Goal: Book appointment/travel/reservation

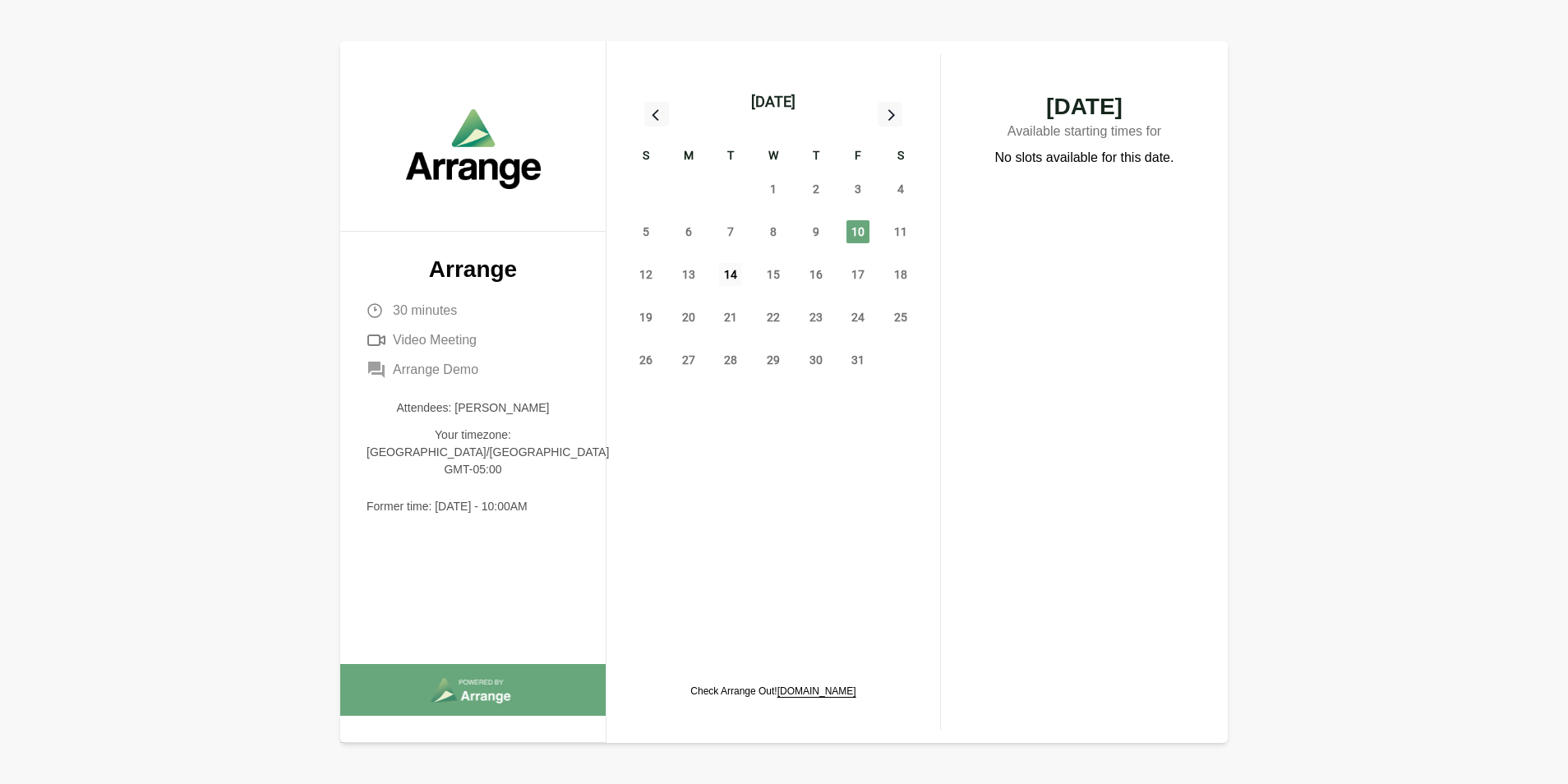
click at [725, 277] on span "14" at bounding box center [730, 274] width 23 height 23
click at [819, 263] on span "16" at bounding box center [815, 274] width 23 height 23
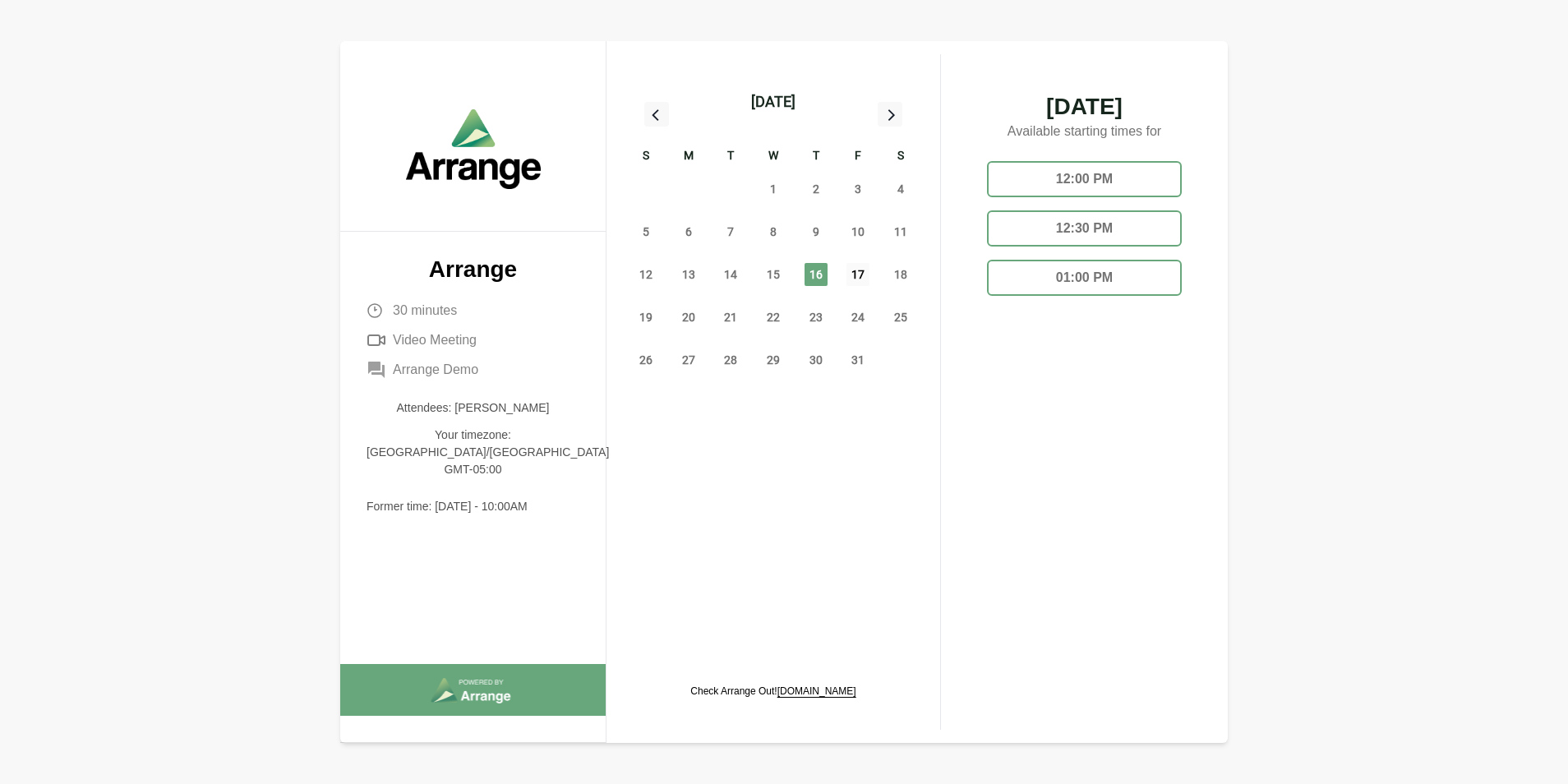
click at [860, 283] on span "17" at bounding box center [857, 274] width 23 height 23
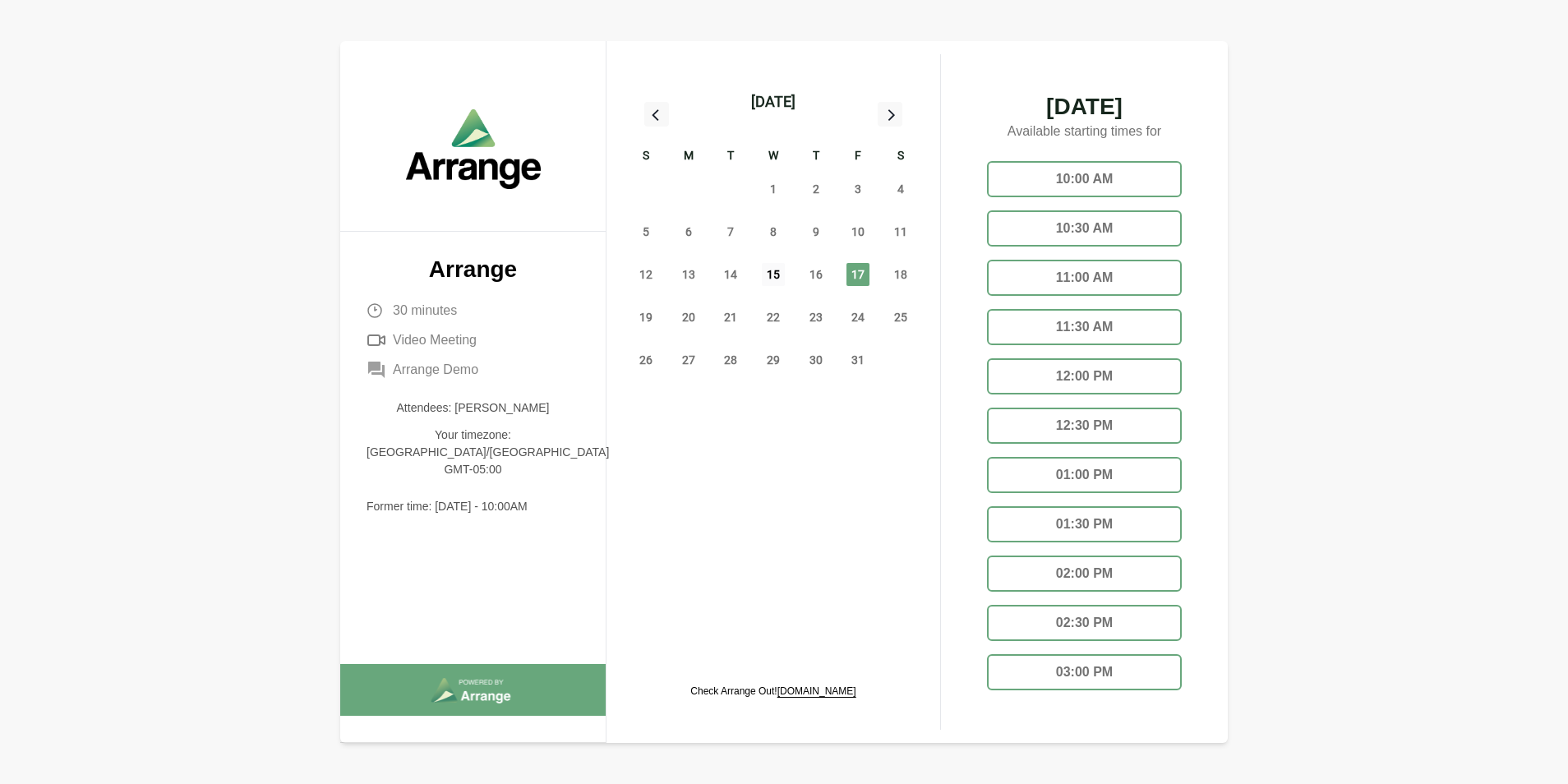
click at [770, 273] on span "15" at bounding box center [773, 274] width 23 height 23
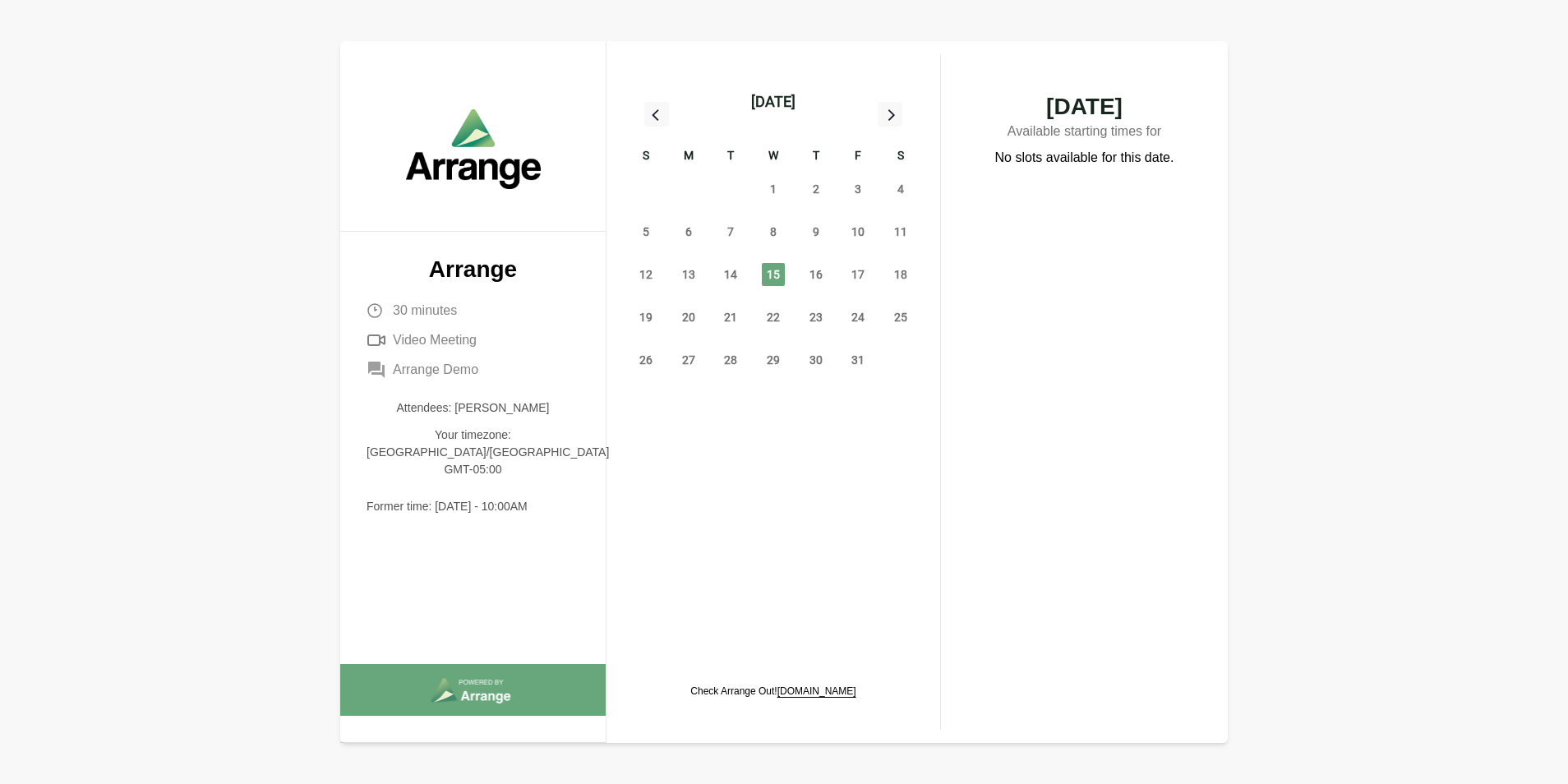
click at [675, 283] on div "13" at bounding box center [688, 274] width 43 height 43
click at [676, 278] on div "13" at bounding box center [688, 274] width 43 height 43
click at [684, 274] on span "13" at bounding box center [688, 274] width 23 height 23
click at [819, 278] on span "16" at bounding box center [815, 274] width 23 height 23
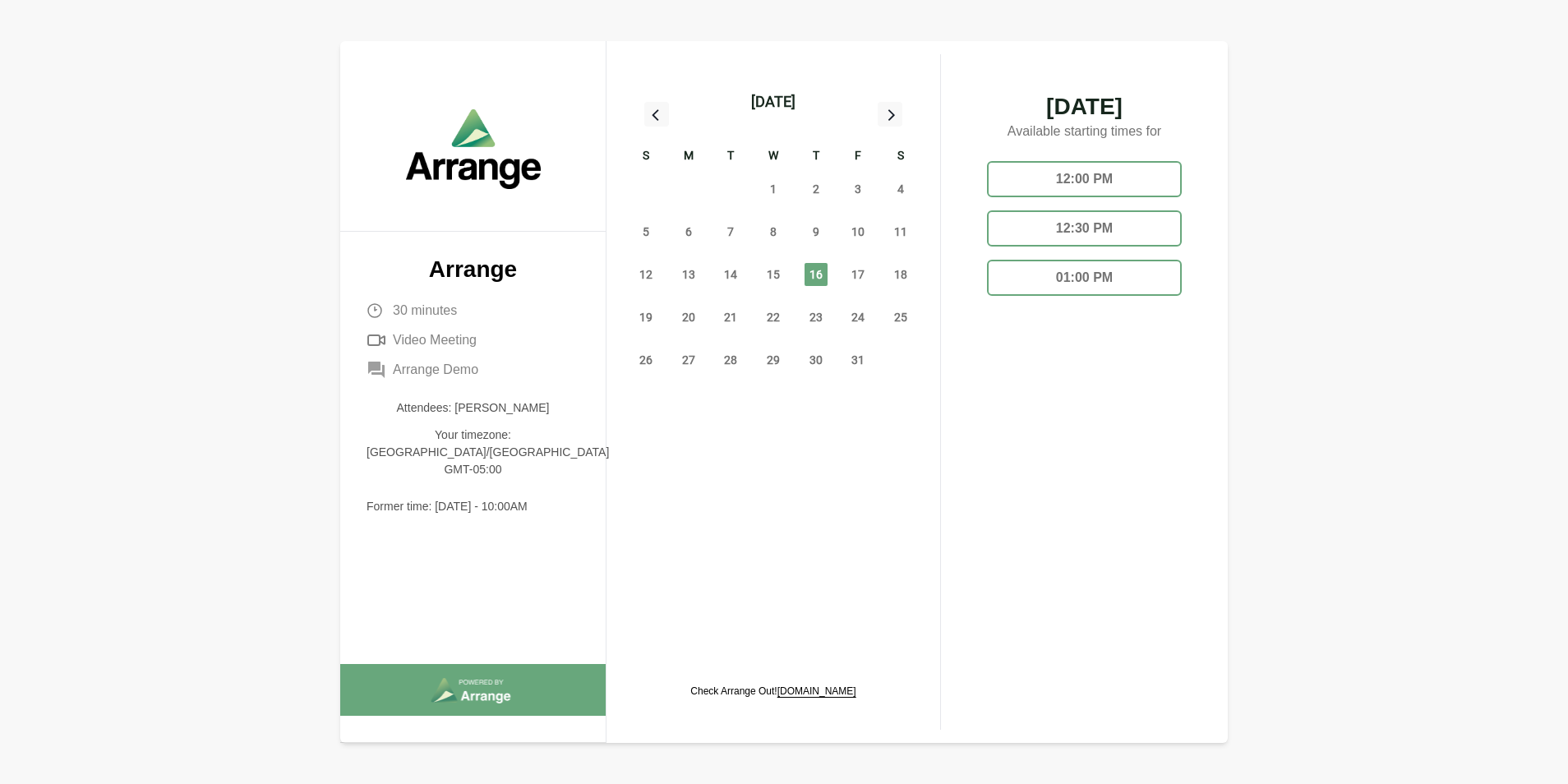
click at [669, 318] on div "20" at bounding box center [688, 317] width 43 height 43
click at [686, 317] on span "20" at bounding box center [688, 317] width 23 height 23
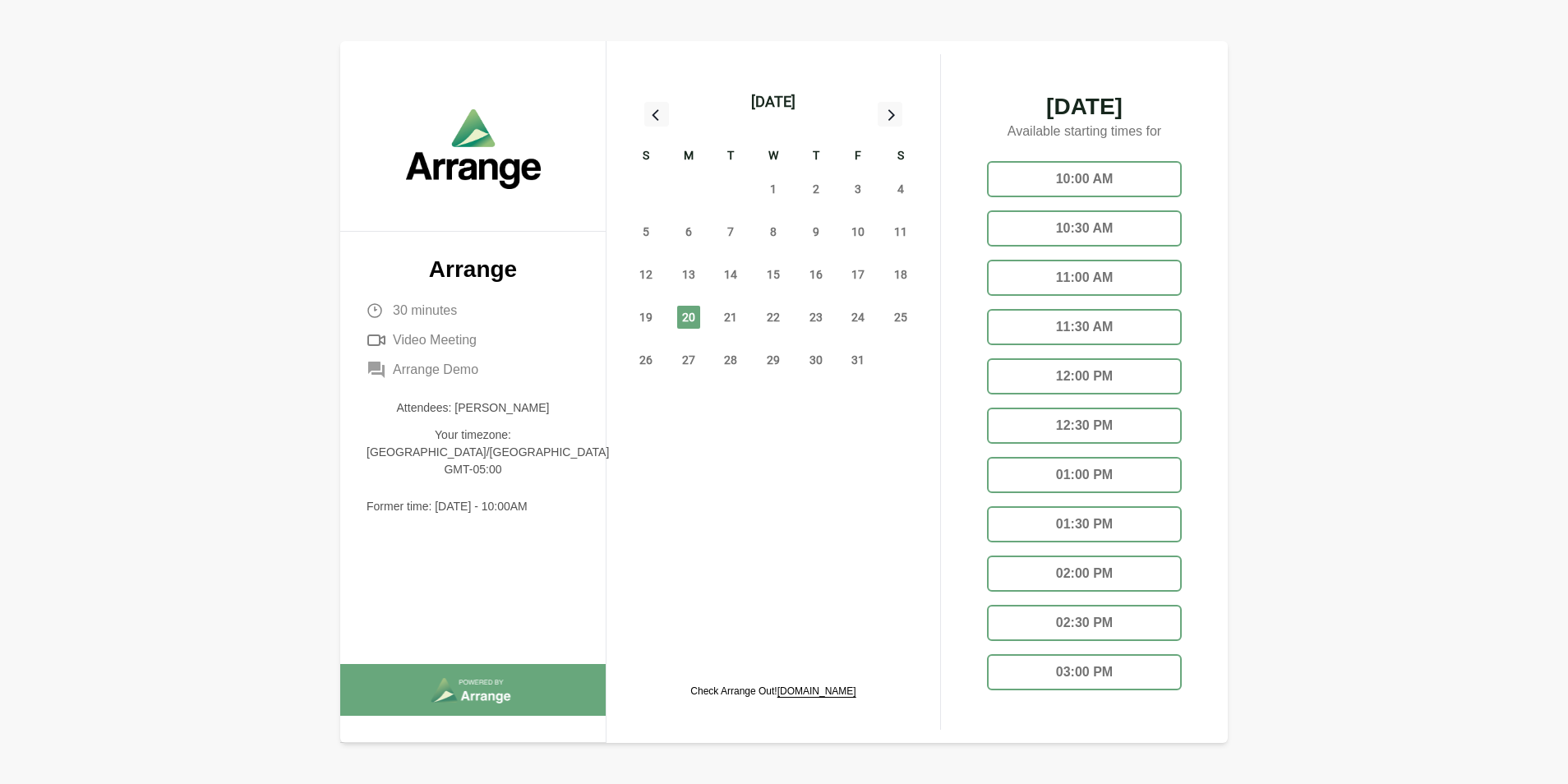
click at [1060, 181] on div "10:00 AM" at bounding box center [1084, 180] width 194 height 36
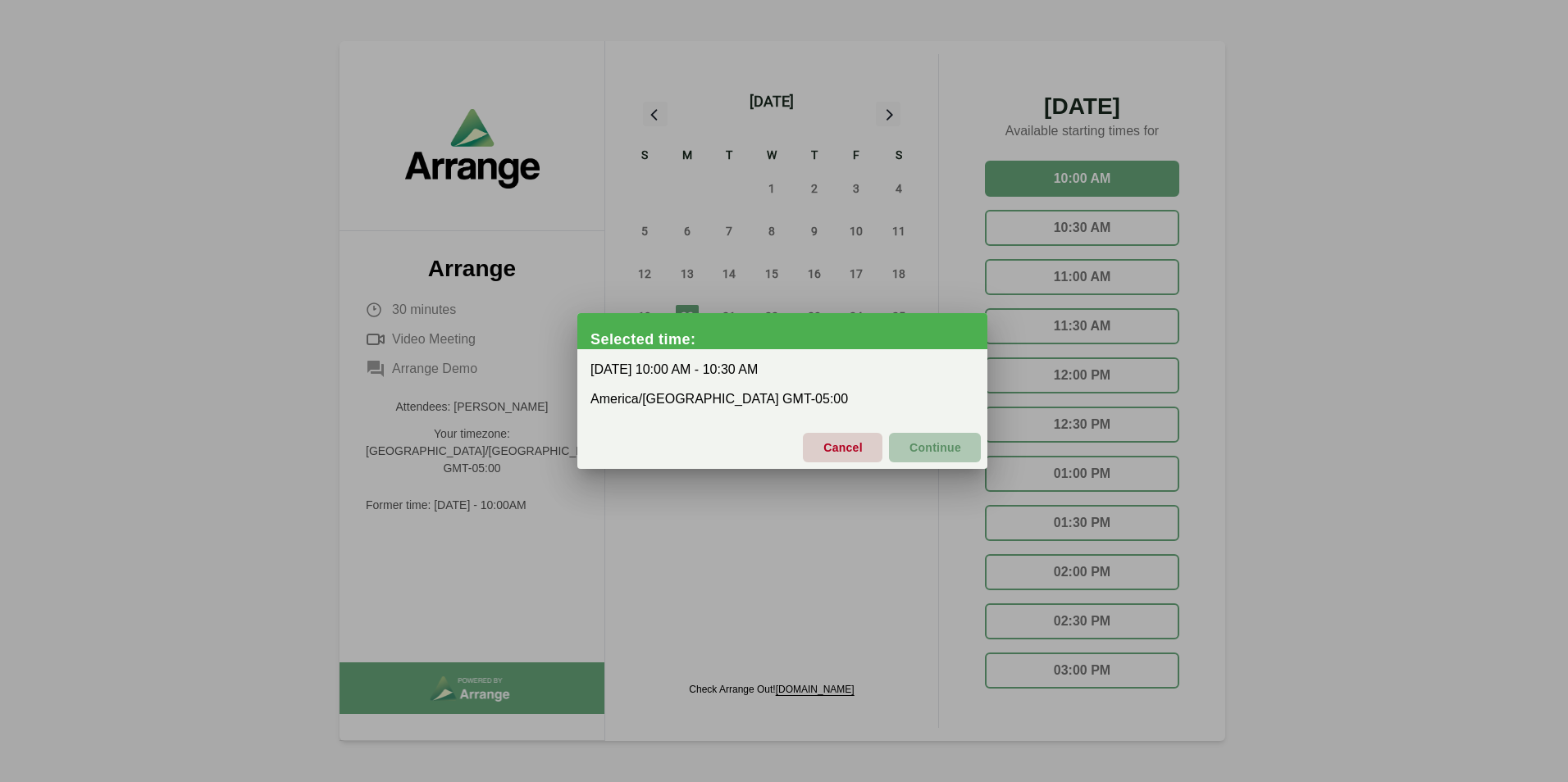
click at [933, 459] on span "Continue" at bounding box center [934, 448] width 53 height 35
